Goal: Information Seeking & Learning: Learn about a topic

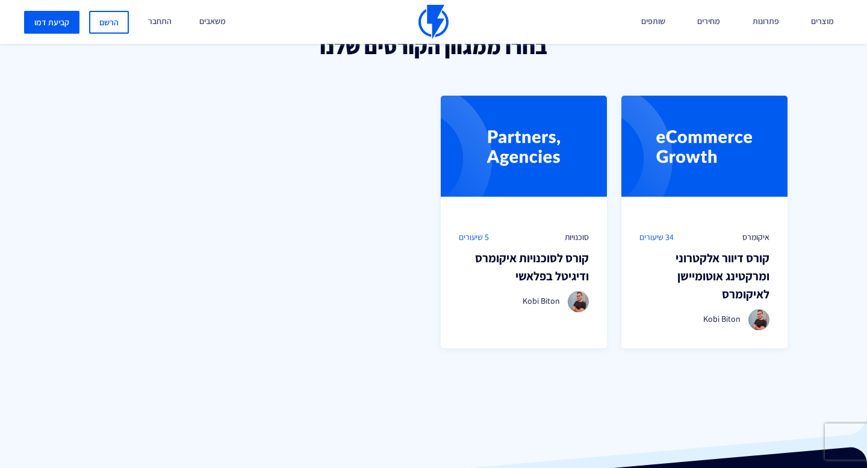
scroll to position [823, 0]
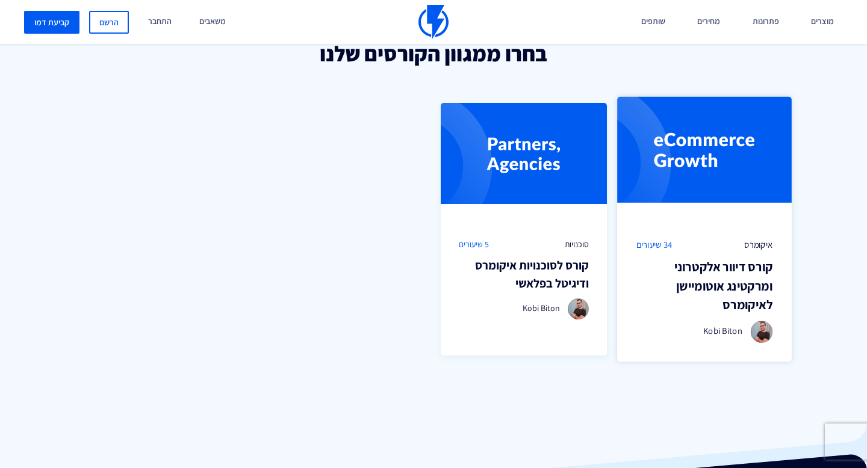
click at [704, 161] on img at bounding box center [704, 157] width 175 height 123
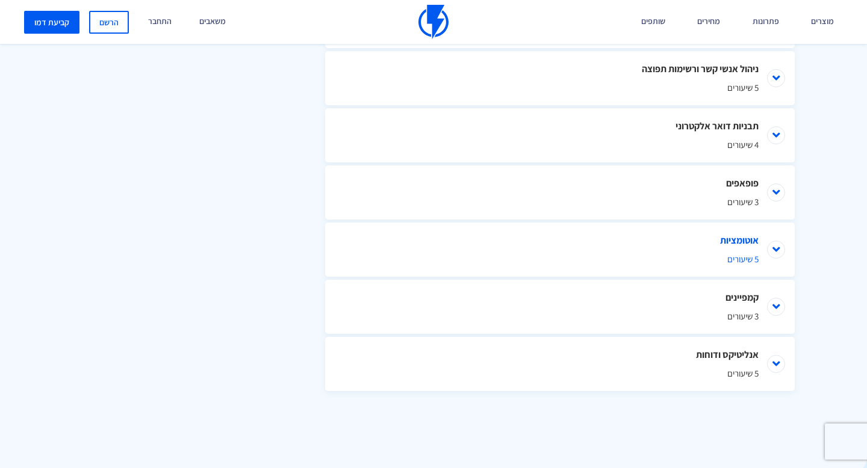
scroll to position [807, 0]
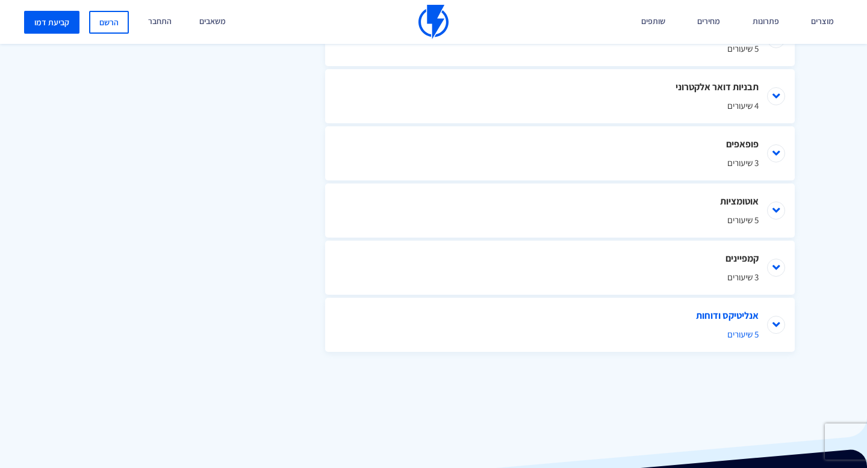
click at [711, 329] on span "5 שיעורים" at bounding box center [559, 334] width 397 height 13
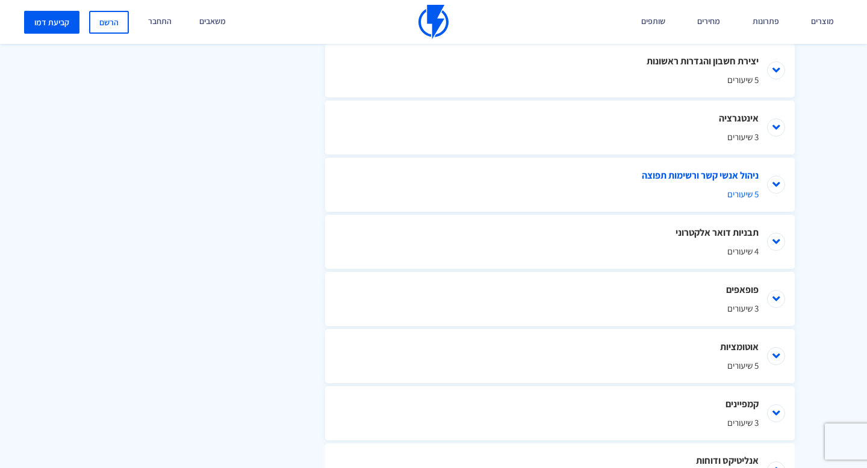
scroll to position [629, 0]
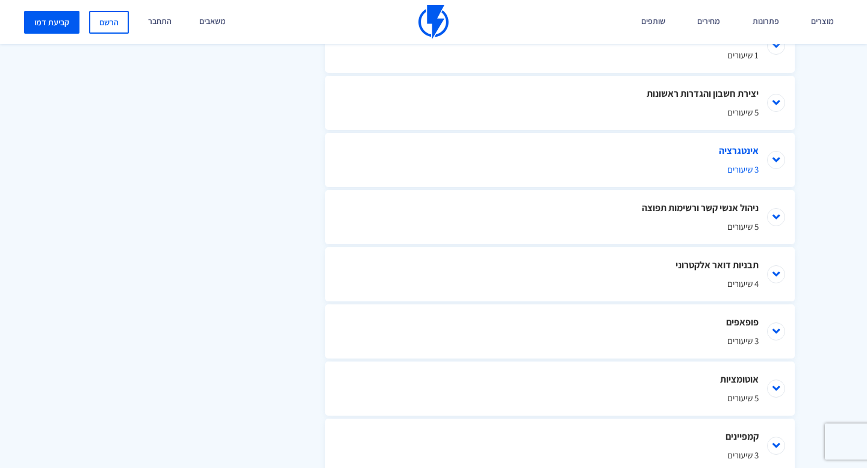
click at [751, 149] on li "אינטגרציה 3 שיעורים" at bounding box center [560, 160] width 470 height 54
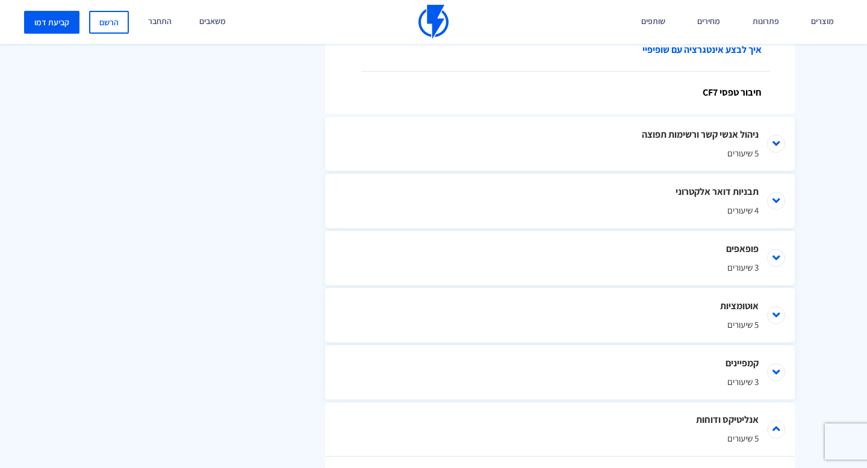
scroll to position [853, 0]
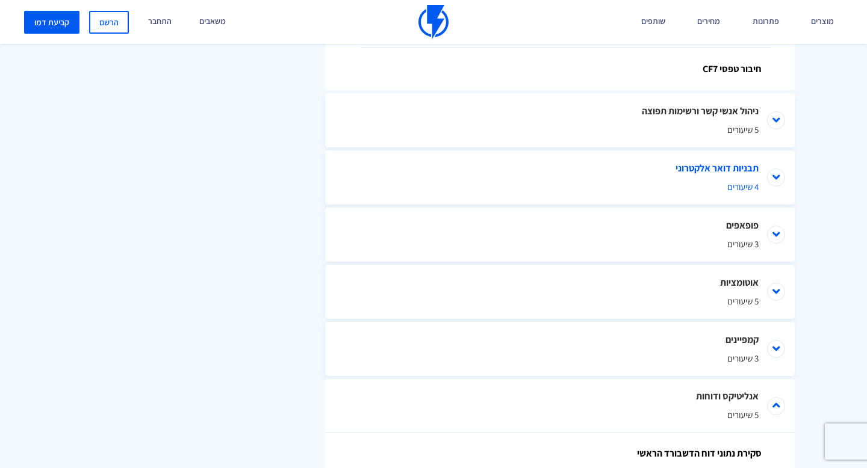
click at [728, 180] on li "תבניות דואר אלקטרוני 4 שיעורים" at bounding box center [560, 178] width 470 height 54
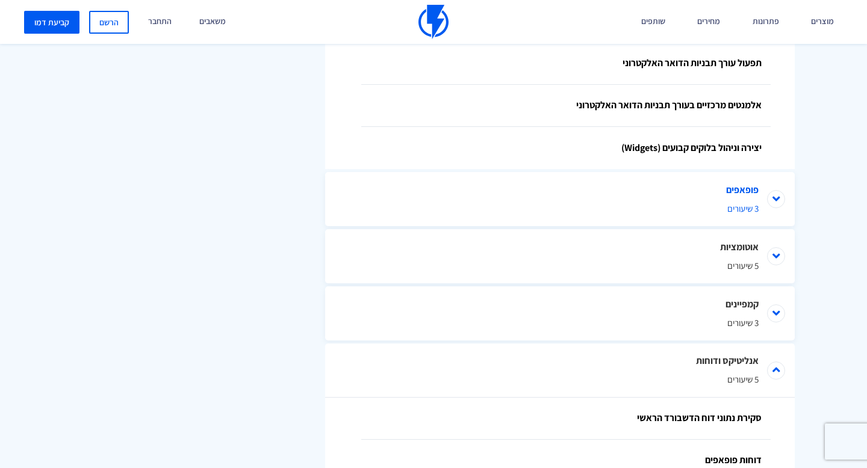
click at [703, 210] on span "3 שיעורים" at bounding box center [559, 208] width 397 height 13
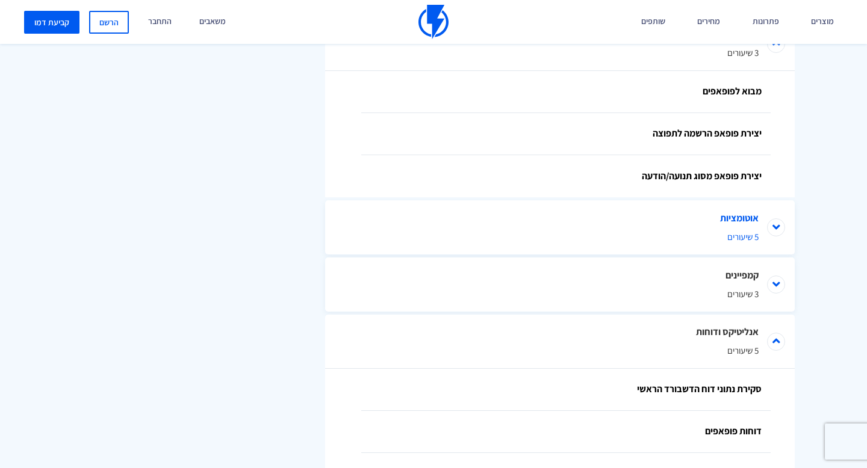
click at [686, 216] on li "אוטומציות 5 שיעורים" at bounding box center [560, 227] width 470 height 54
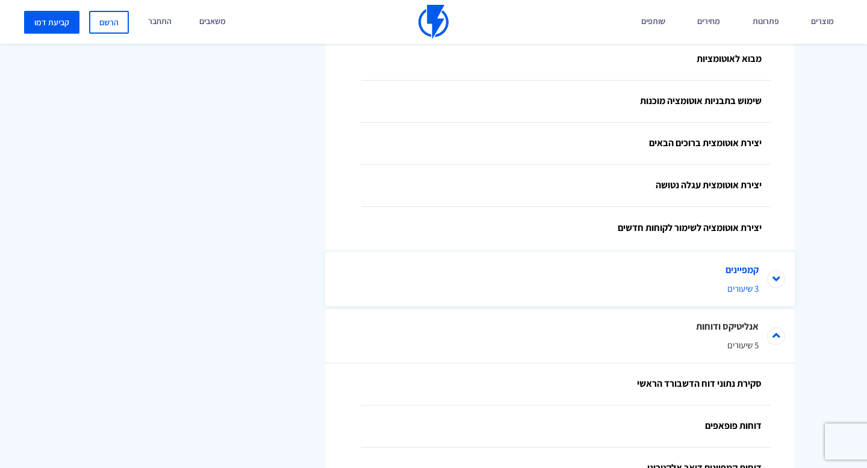
click at [646, 280] on li "קמפיינים 3 שיעורים" at bounding box center [560, 279] width 470 height 54
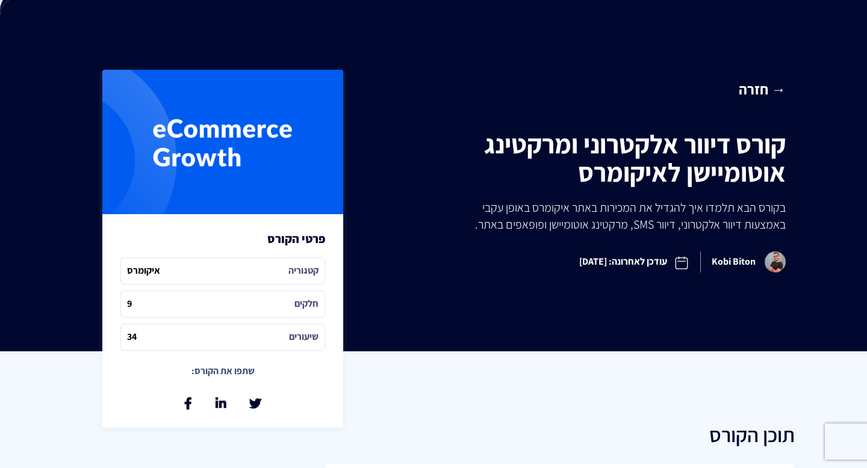
scroll to position [0, 0]
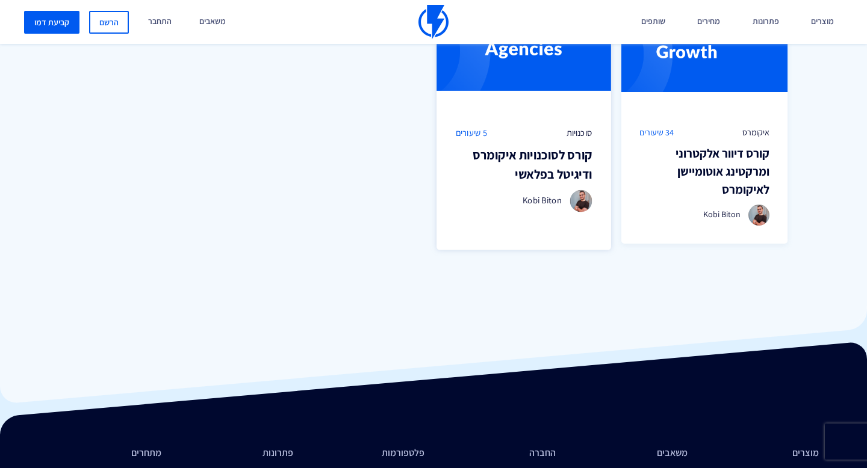
scroll to position [1129, 0]
